Goal: Task Accomplishment & Management: Manage account settings

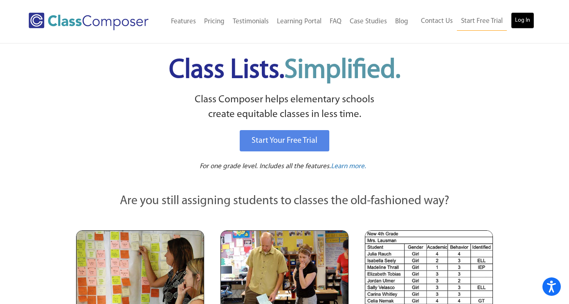
click at [521, 23] on link "Log In" at bounding box center [522, 20] width 23 height 16
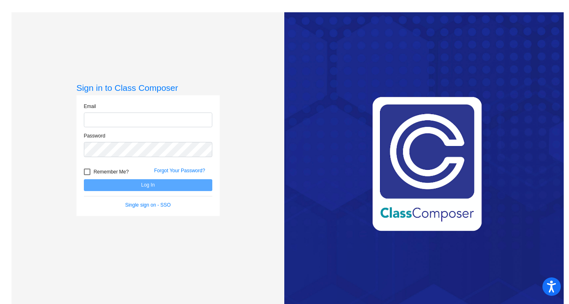
type input "bmoser@lasd.net"
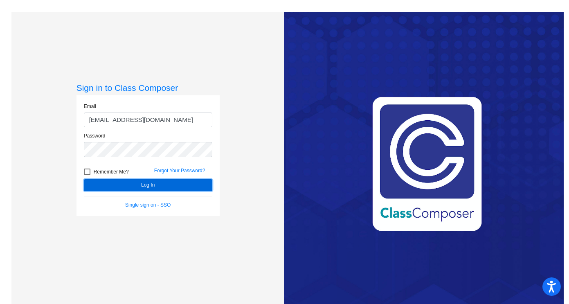
click at [140, 187] on button "Log In" at bounding box center [148, 185] width 128 height 12
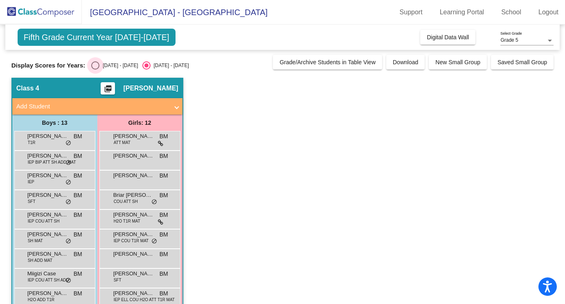
click at [93, 65] on div "Select an option" at bounding box center [95, 65] width 8 height 8
click at [95, 70] on input "2024 - 2025" at bounding box center [95, 70] width 0 height 0
radio input "true"
